Goal: Information Seeking & Learning: Learn about a topic

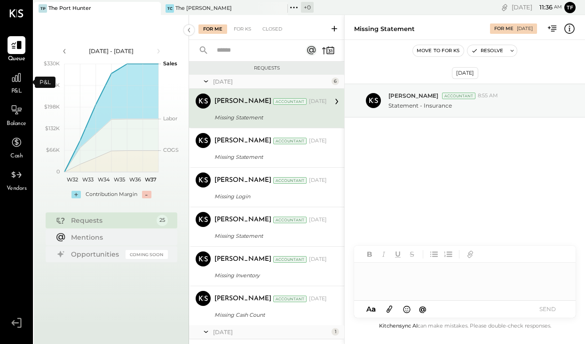
click at [19, 87] on div "P&L" at bounding box center [17, 82] width 18 height 27
